Goal: Navigation & Orientation: Find specific page/section

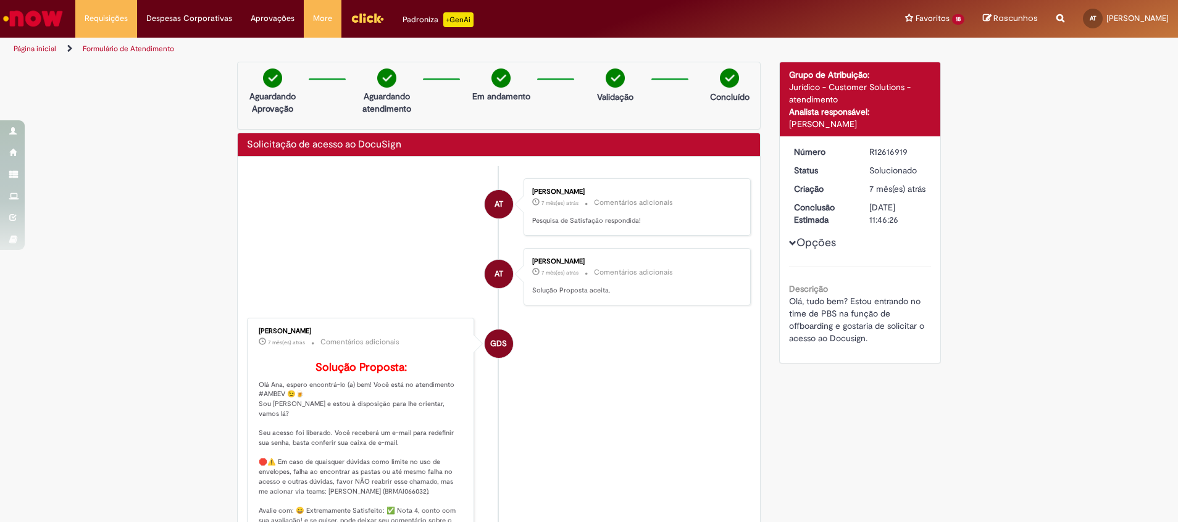
click at [46, 31] on link "Ir para a Homepage" at bounding box center [33, 18] width 66 height 37
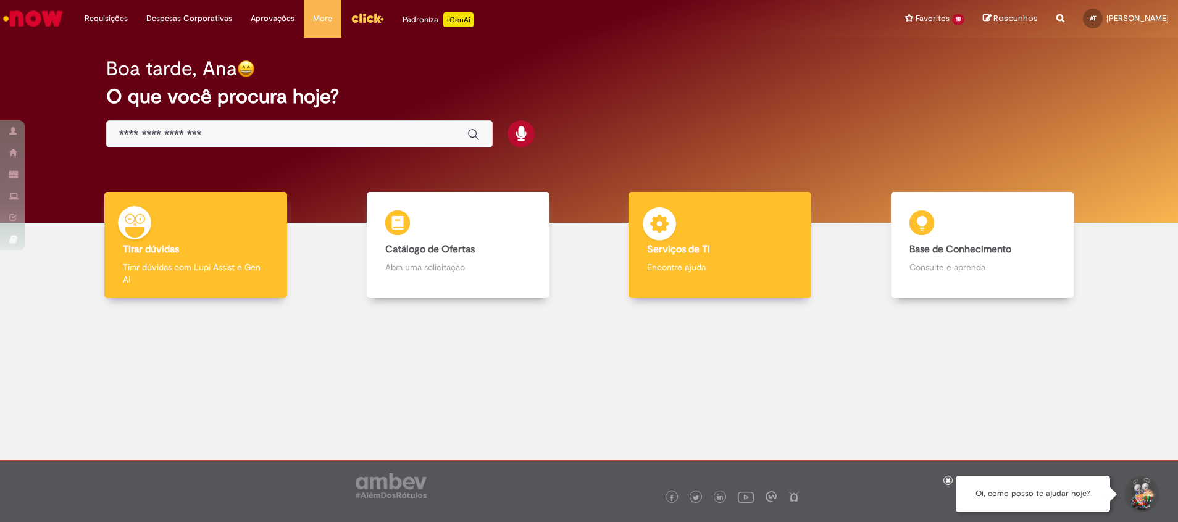
click at [775, 254] on h4 "Serviços de TI" at bounding box center [720, 250] width 146 height 11
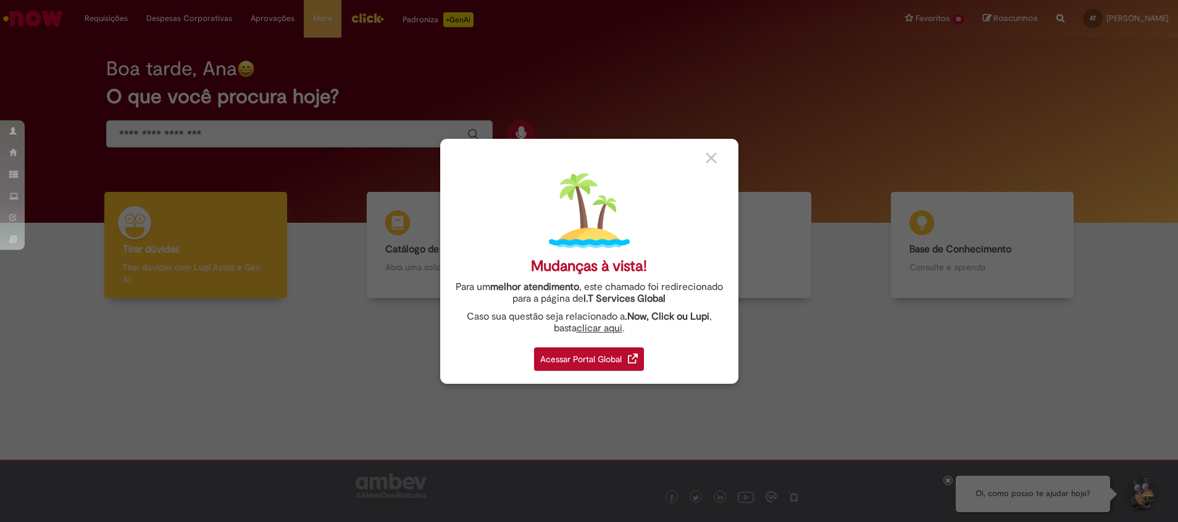
click at [571, 364] on div "Acessar Portal Global" at bounding box center [589, 359] width 110 height 23
